Goal: Transaction & Acquisition: Purchase product/service

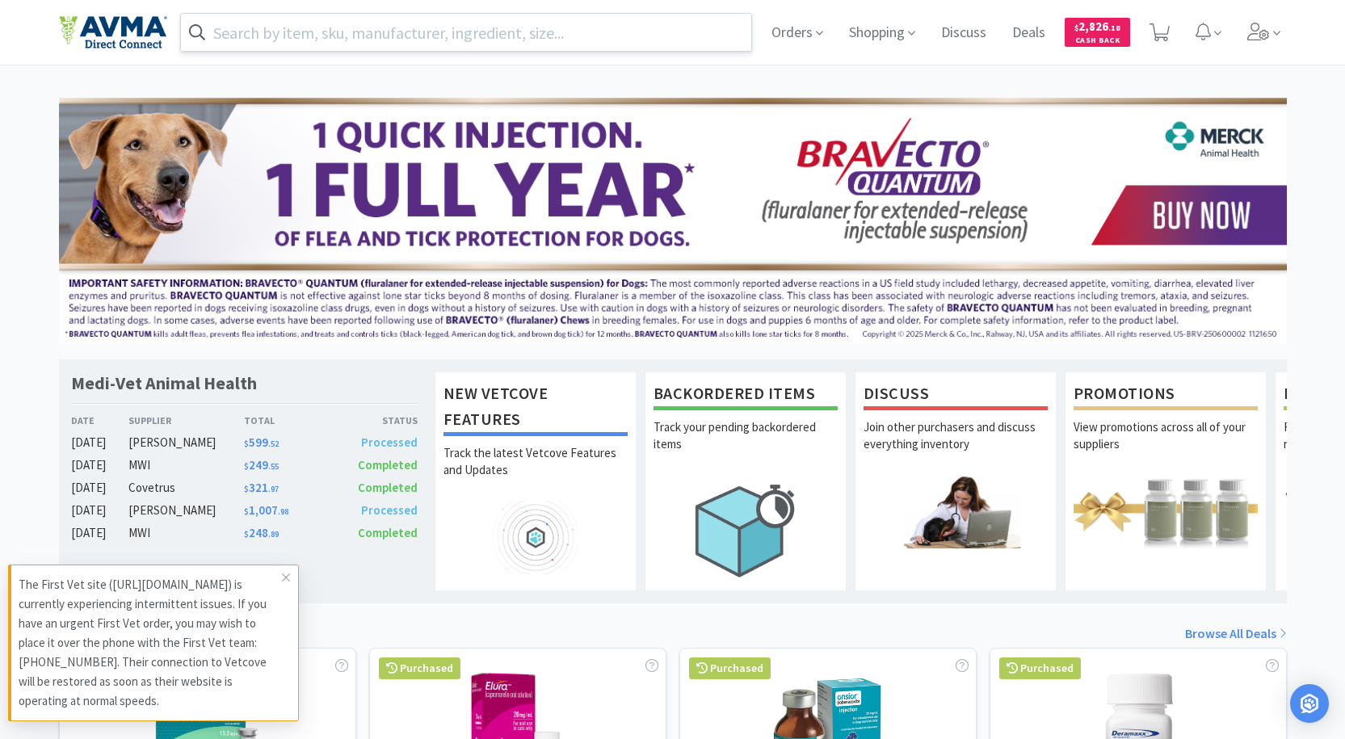
click at [538, 28] on input "text" at bounding box center [466, 32] width 571 height 37
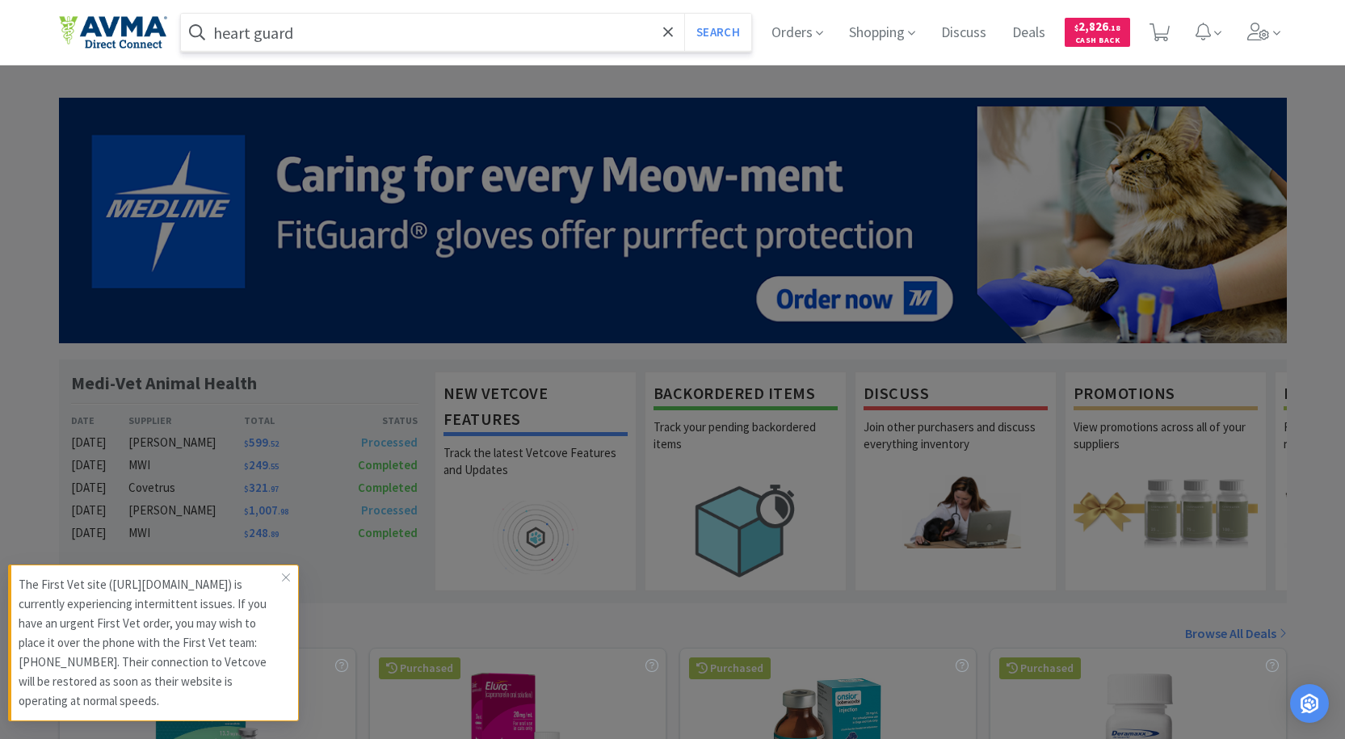
type input "heart guard"
click at [684, 14] on button "Search" at bounding box center [717, 32] width 67 height 37
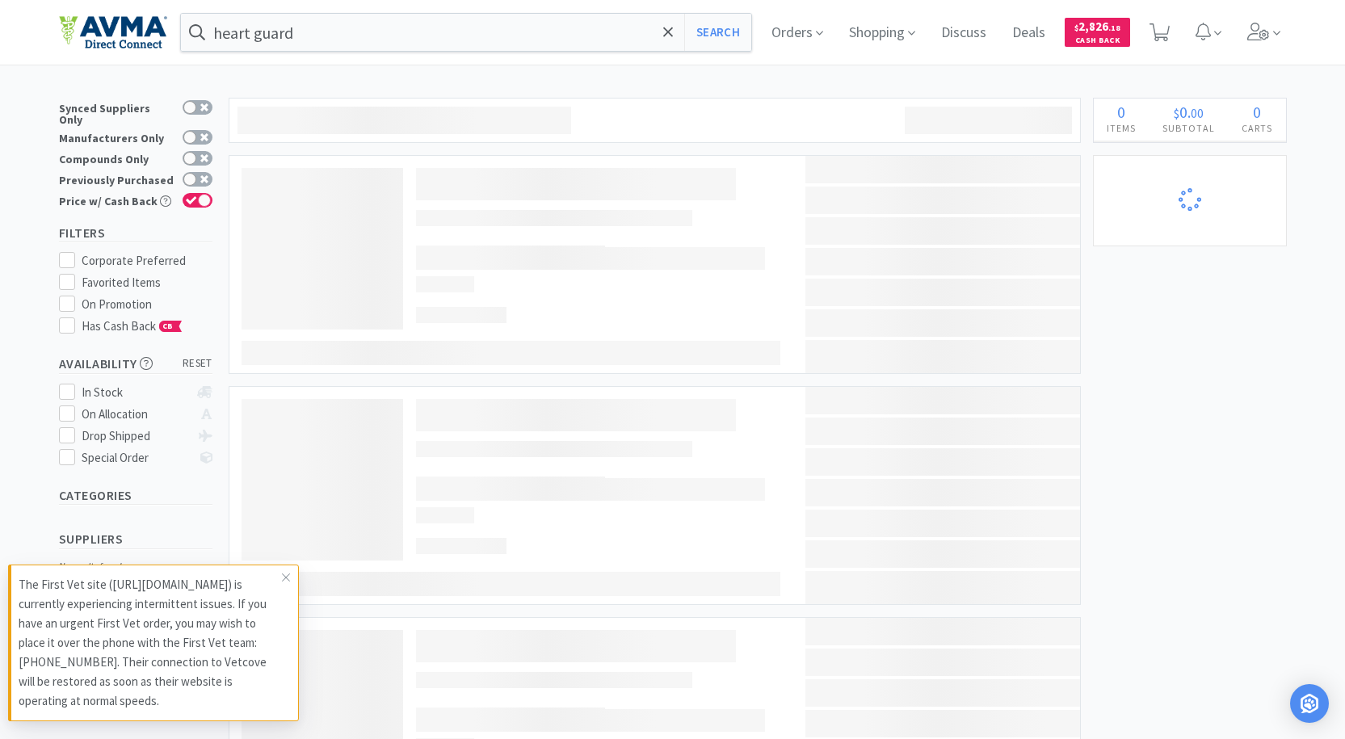
select select "1"
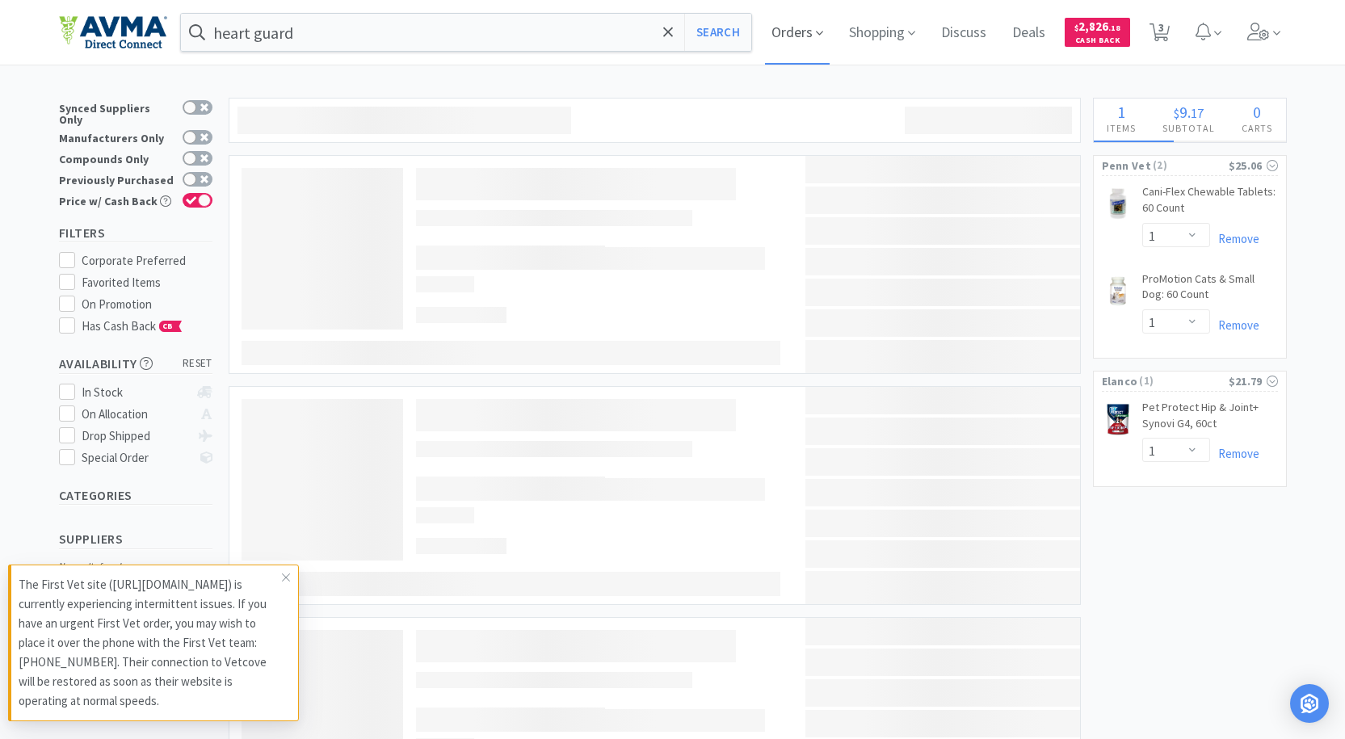
select select "2"
select select "1"
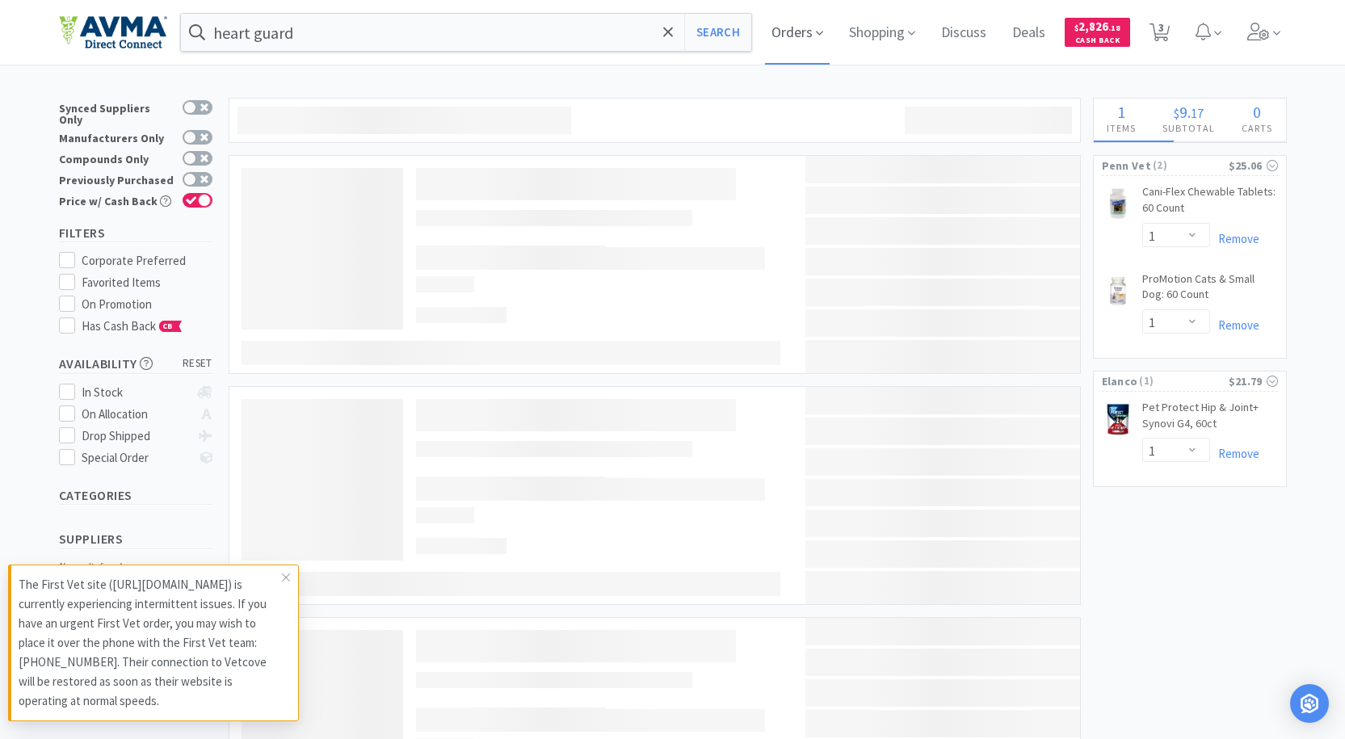
select select "2"
select select "1"
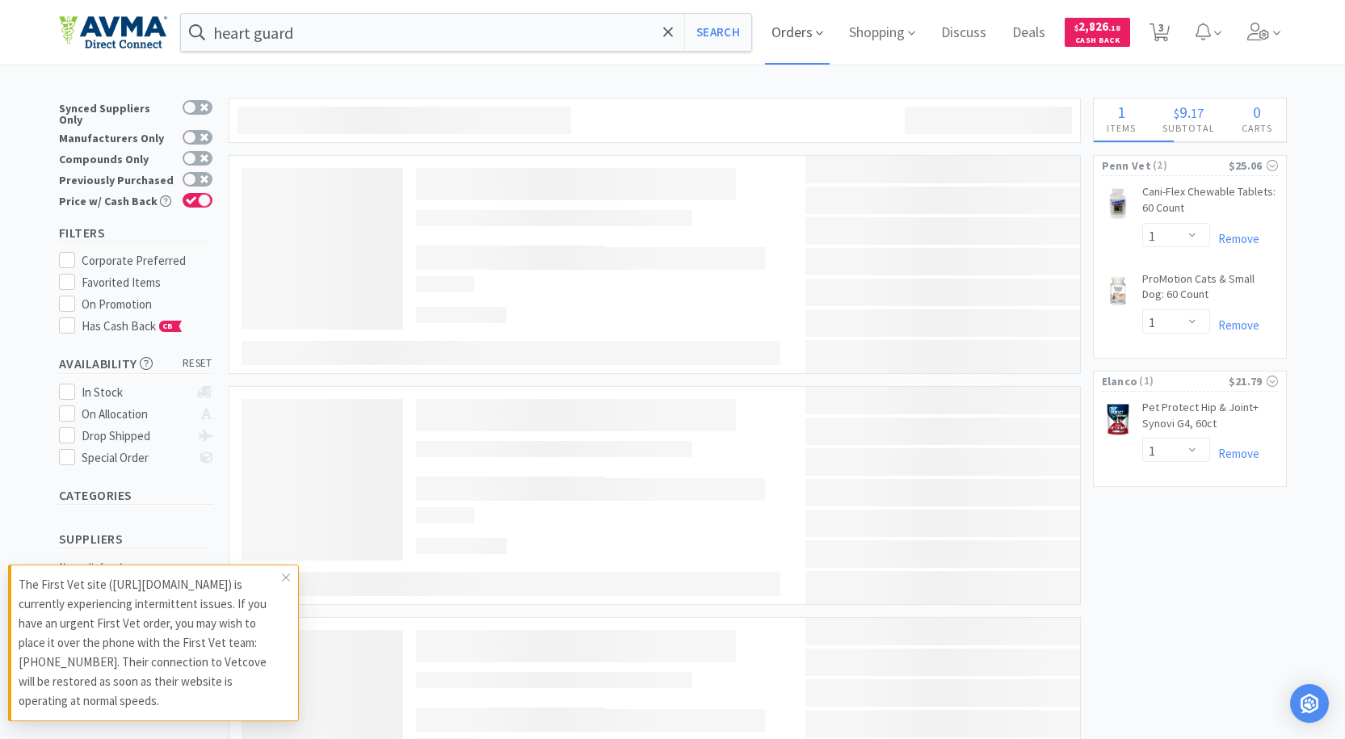
select select "1"
select select "6"
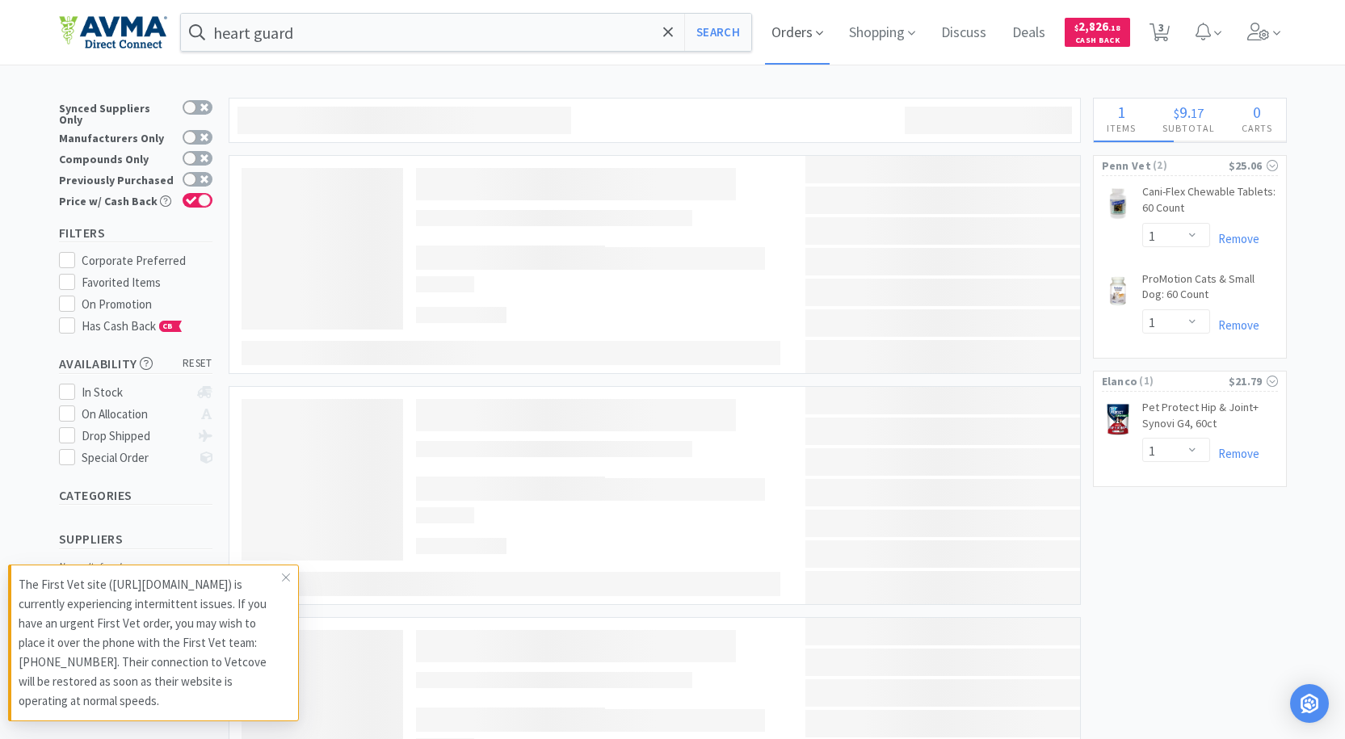
select select "2"
select select "1"
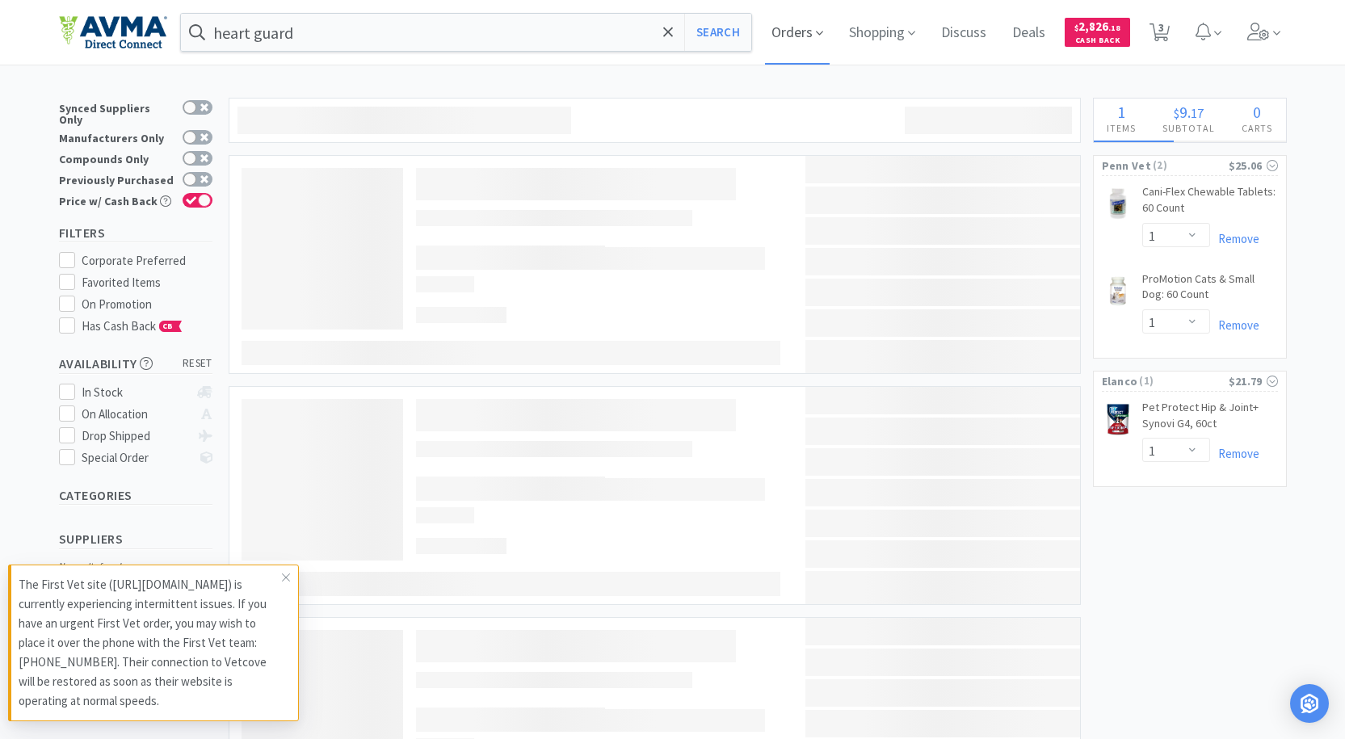
select select "1"
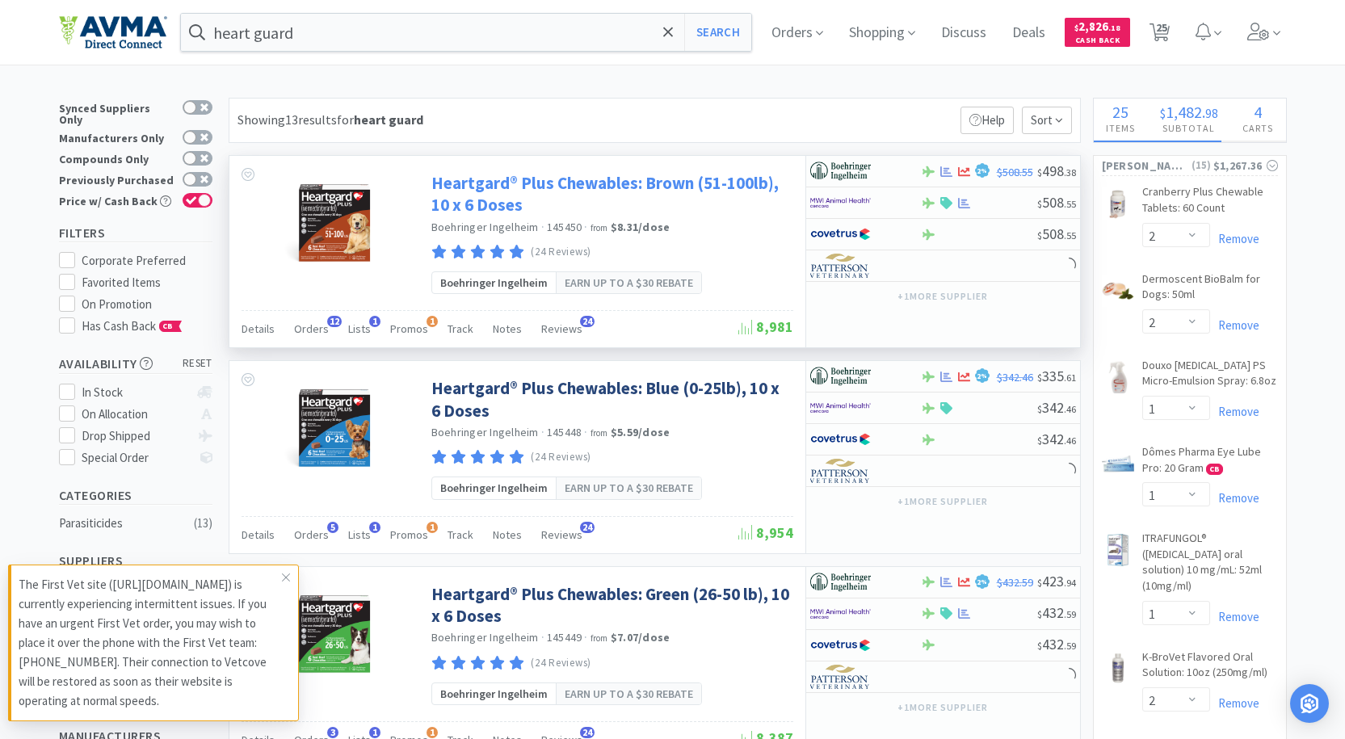
select select "1"
select select "3"
select select "1"
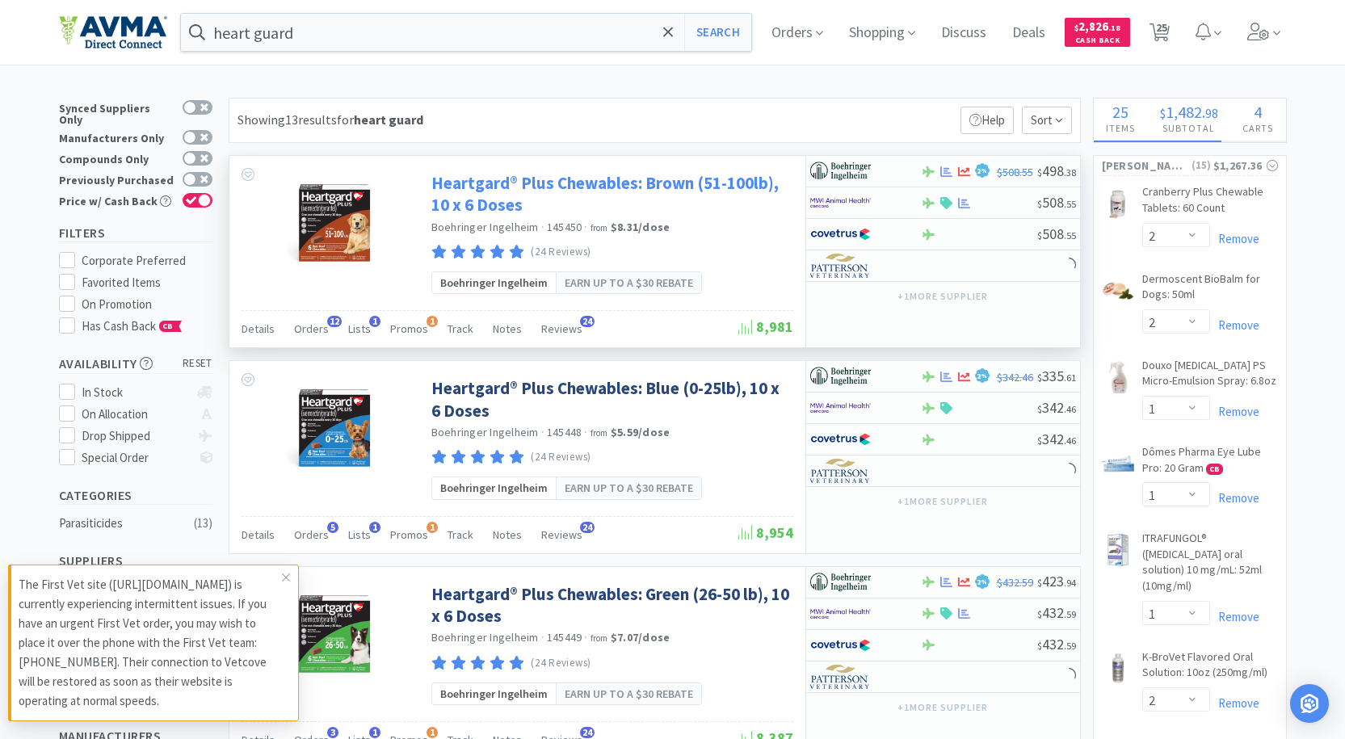
select select "5"
select select "1"
select select "2"
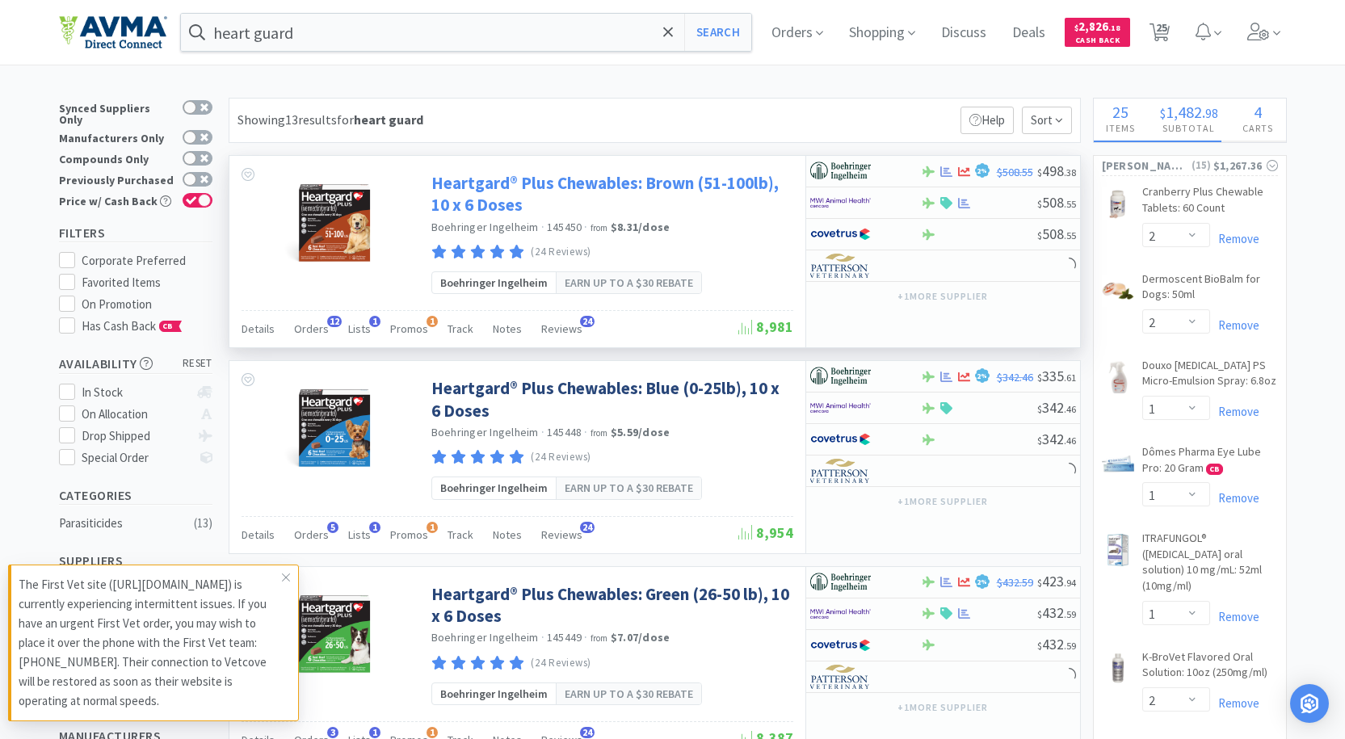
select select "3"
select select "2"
select select "1"
select select "2"
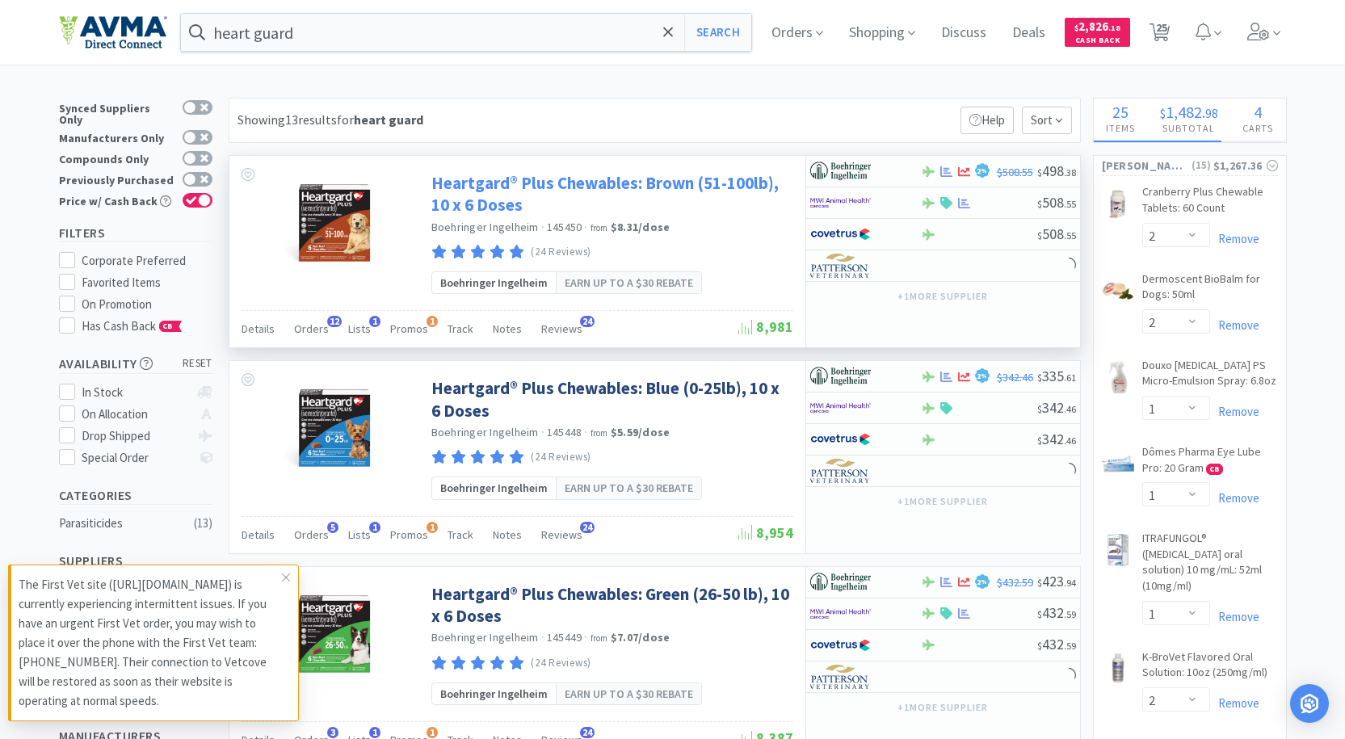
select select "2"
select select "1"
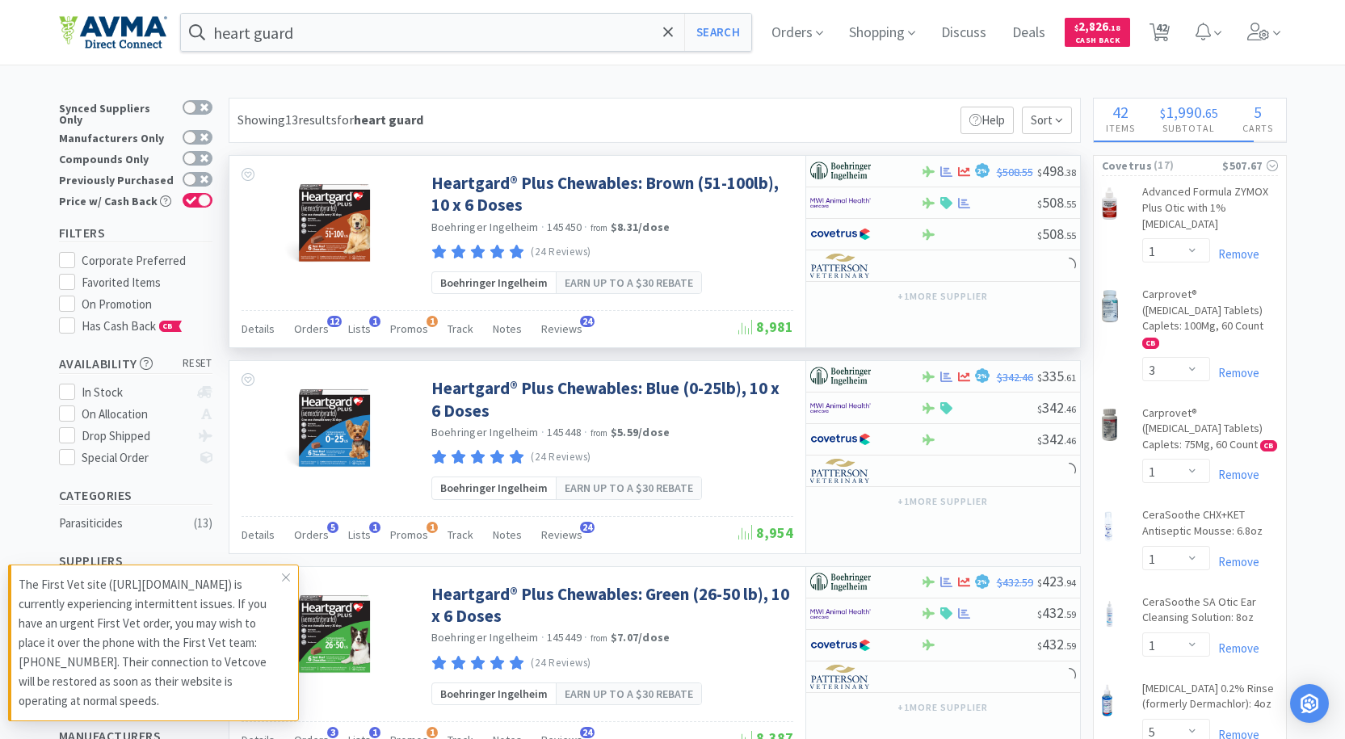
select select "1"
select select "2"
select select "4"
select select "1"
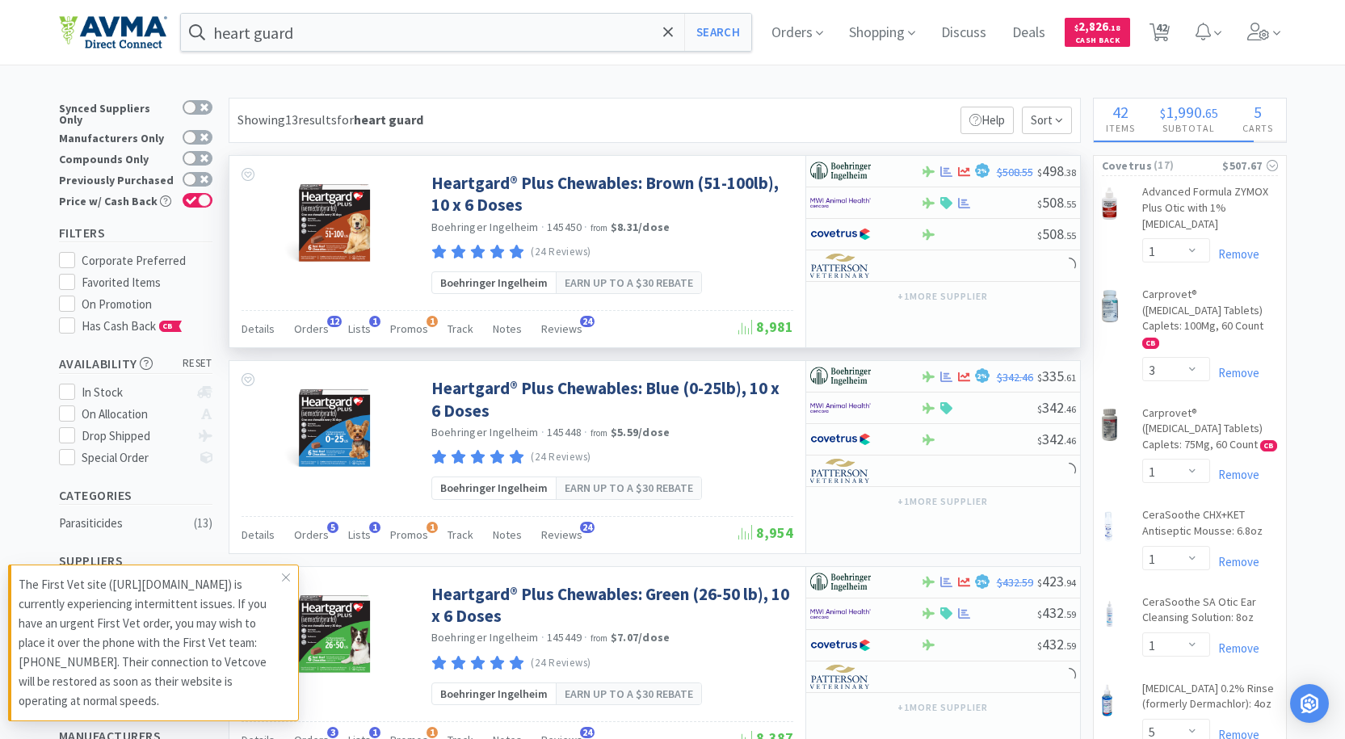
select select "2"
select select "4"
select select "1"
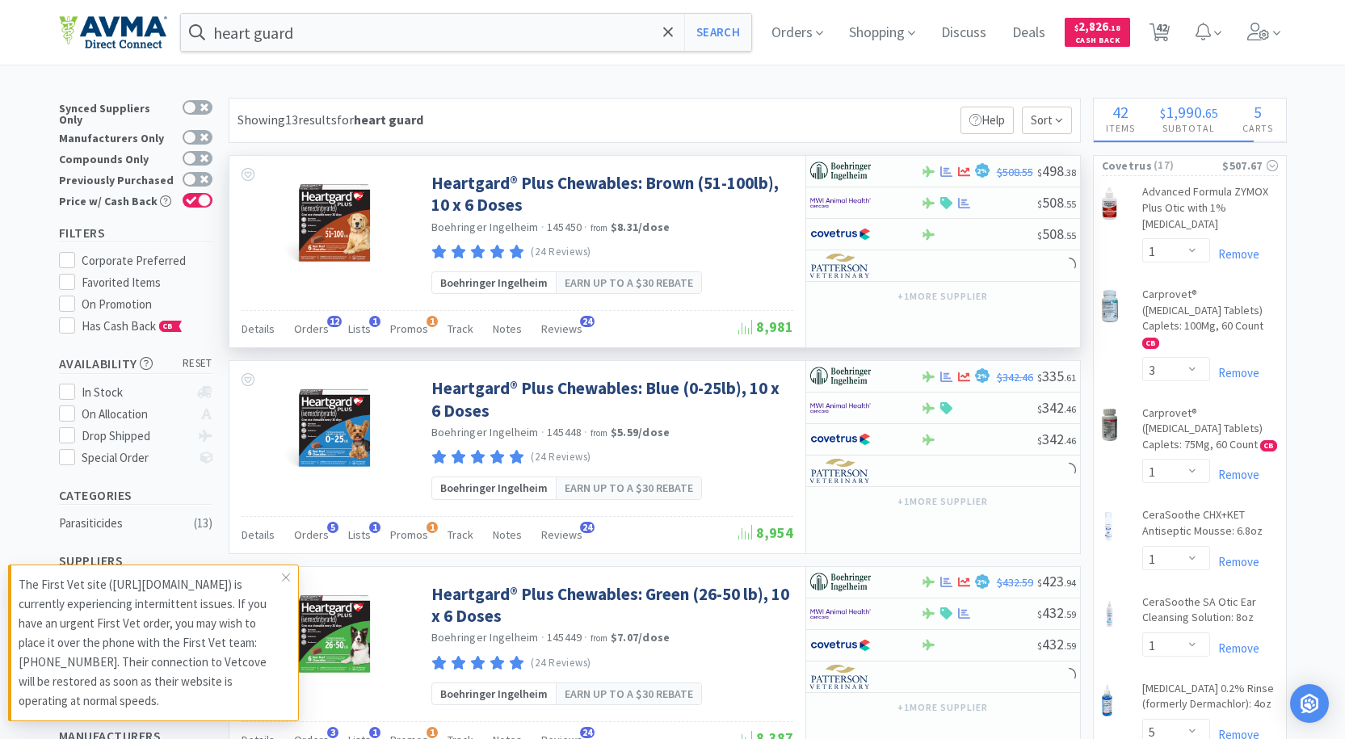
select select "2"
select select "1"
select select "3"
select select "1"
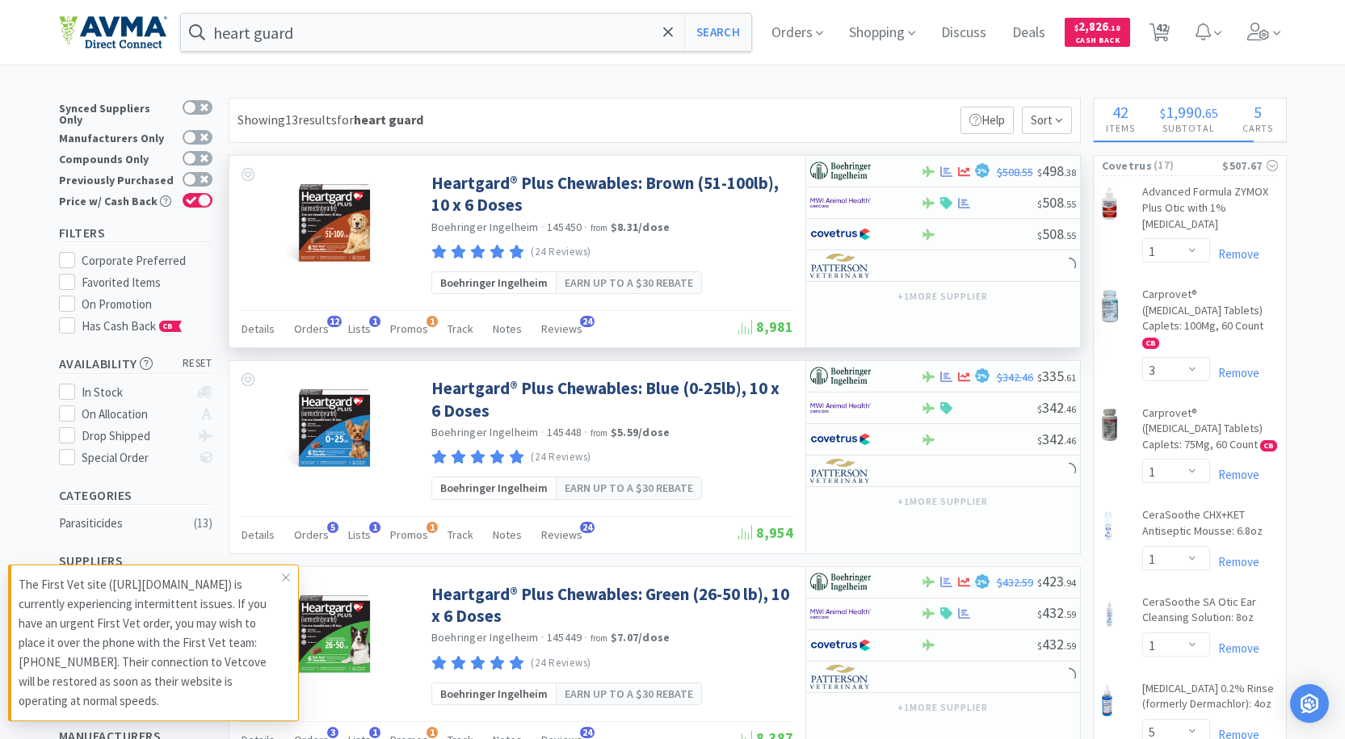
select select "5"
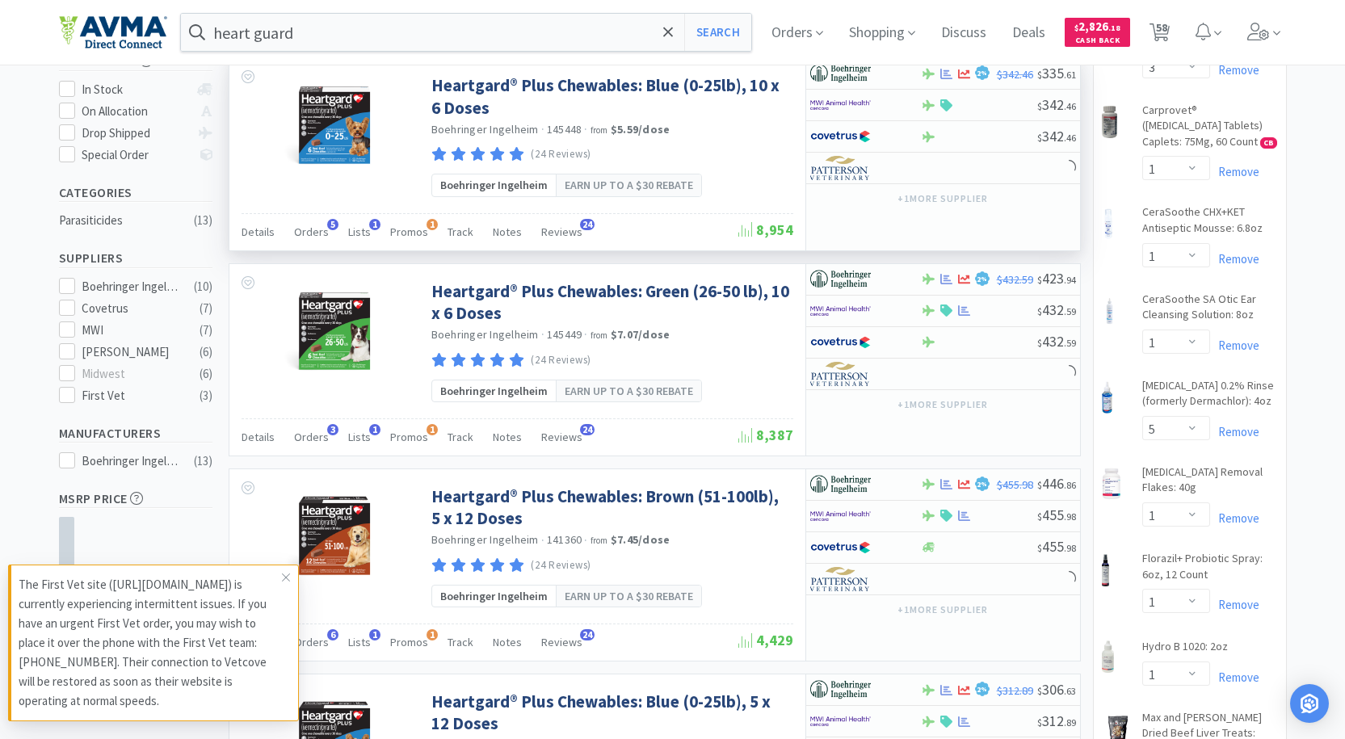
scroll to position [323, 0]
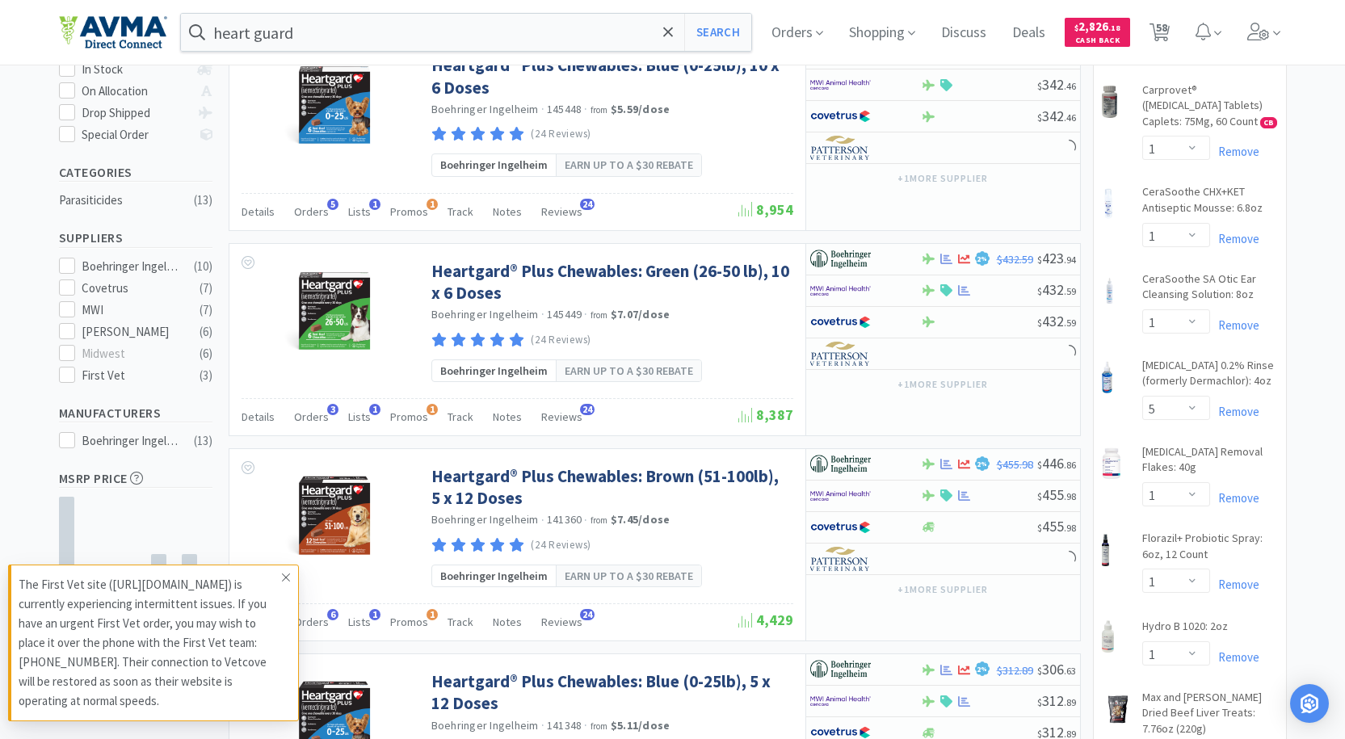
click at [290, 571] on icon at bounding box center [286, 577] width 10 height 13
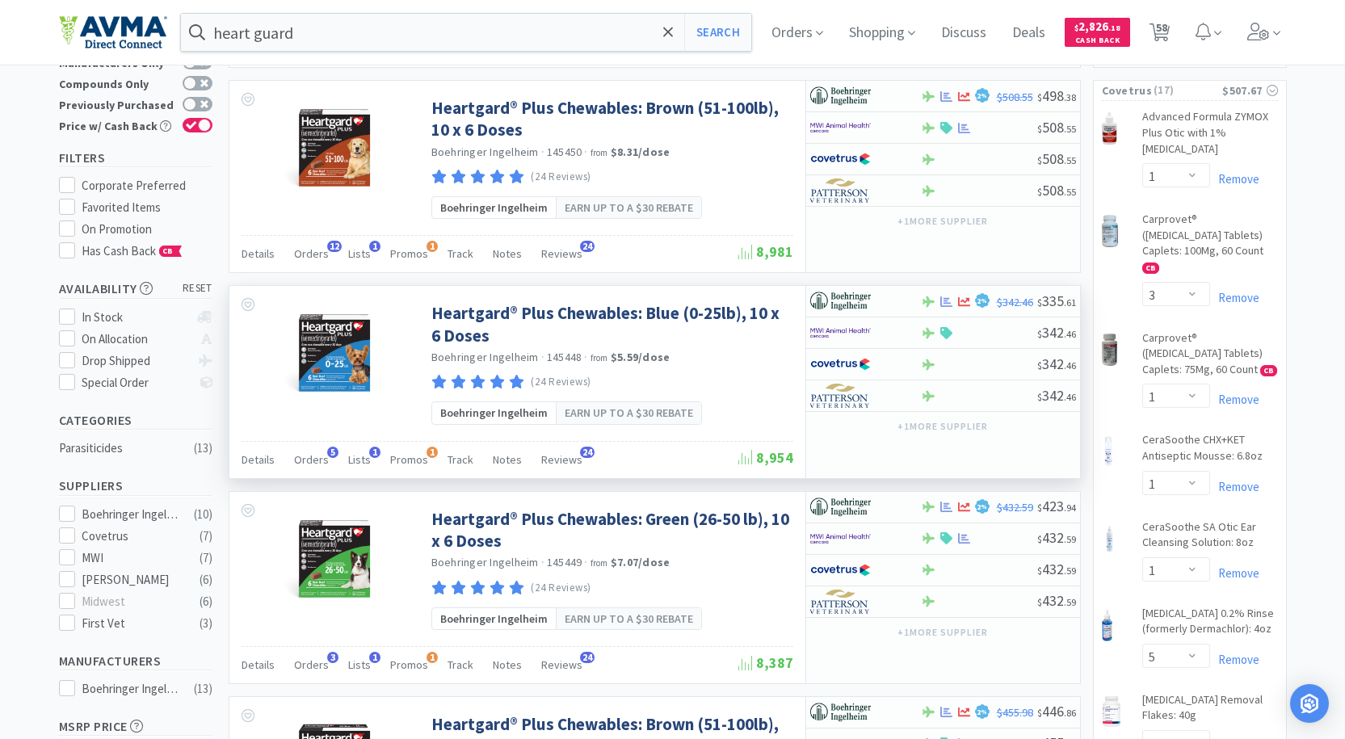
scroll to position [0, 0]
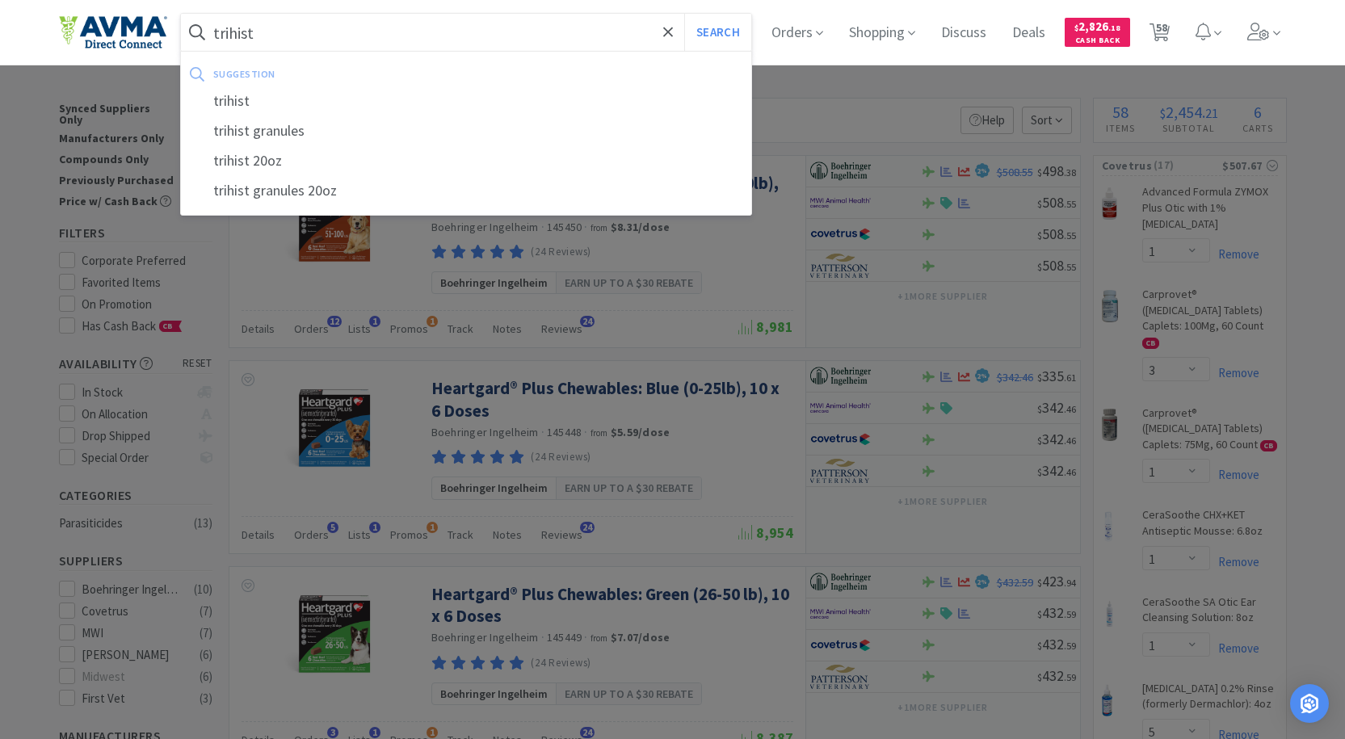
type input "trihist"
click at [684, 14] on button "Search" at bounding box center [717, 32] width 67 height 37
